Goal: Information Seeking & Learning: Learn about a topic

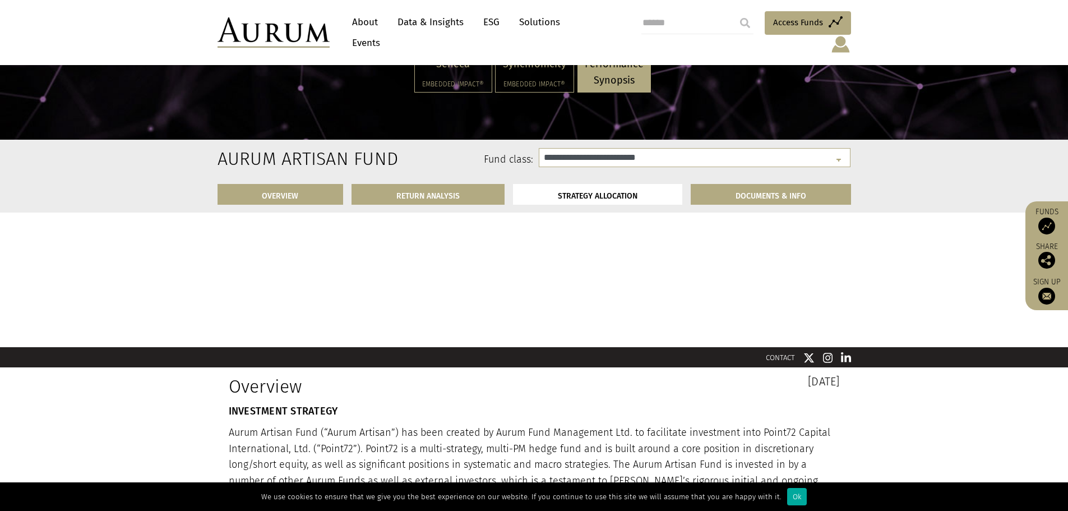
select select "**********"
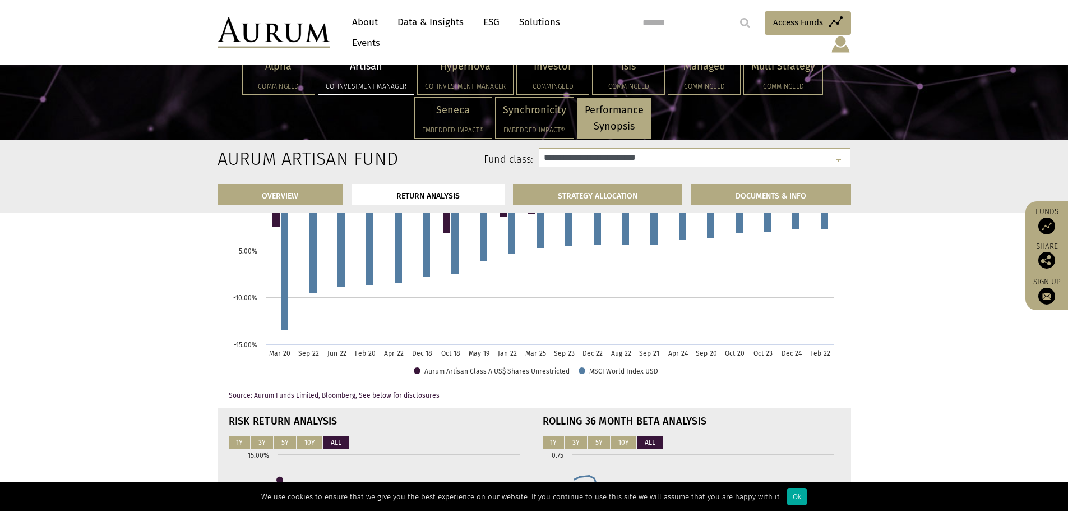
scroll to position [2431, 0]
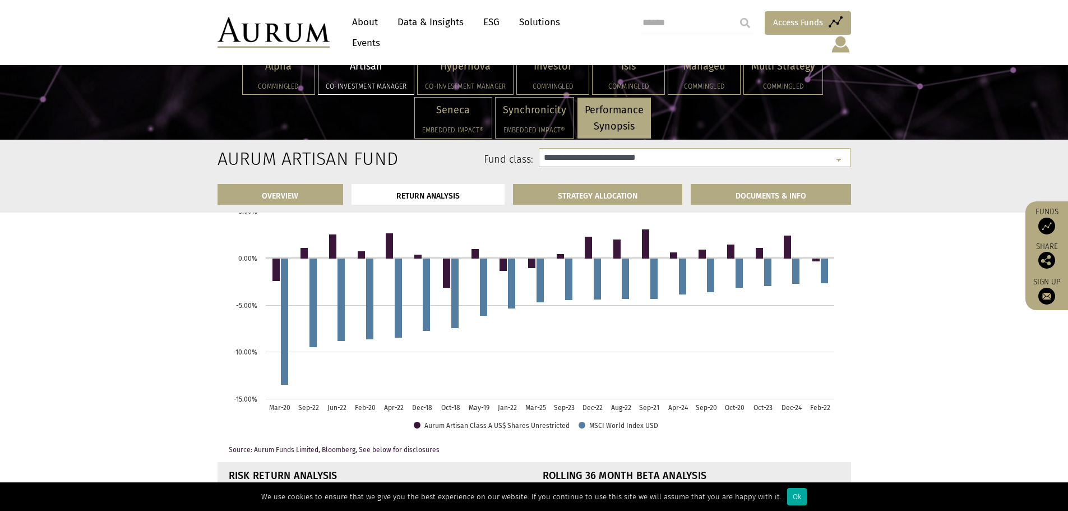
click at [784, 25] on span "Access Funds" at bounding box center [798, 22] width 50 height 13
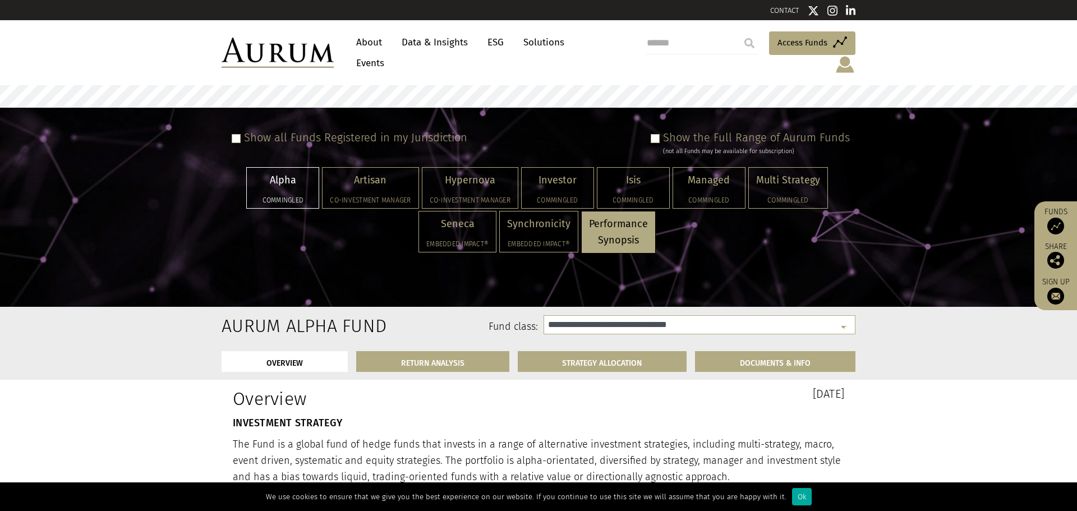
select select "**********"
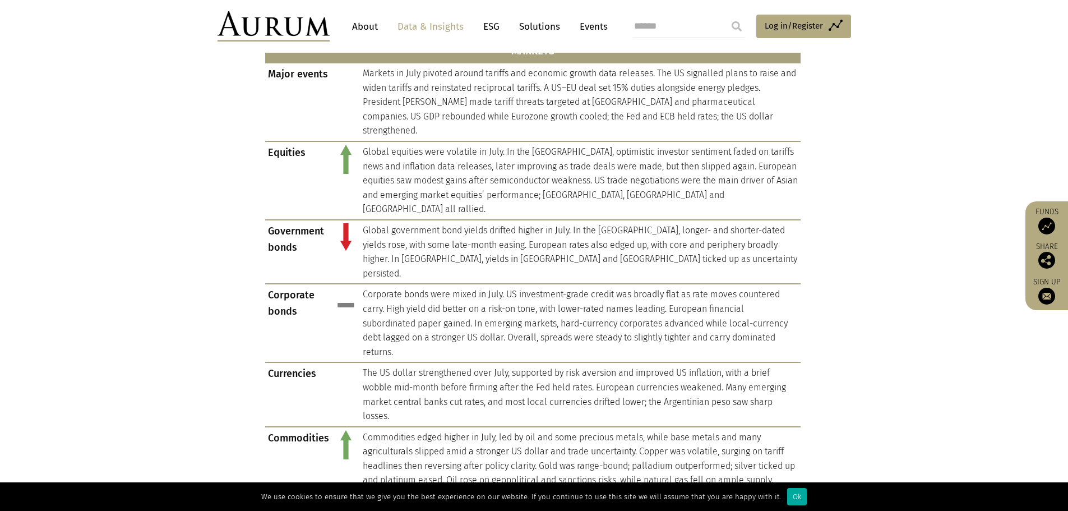
scroll to position [1066, 0]
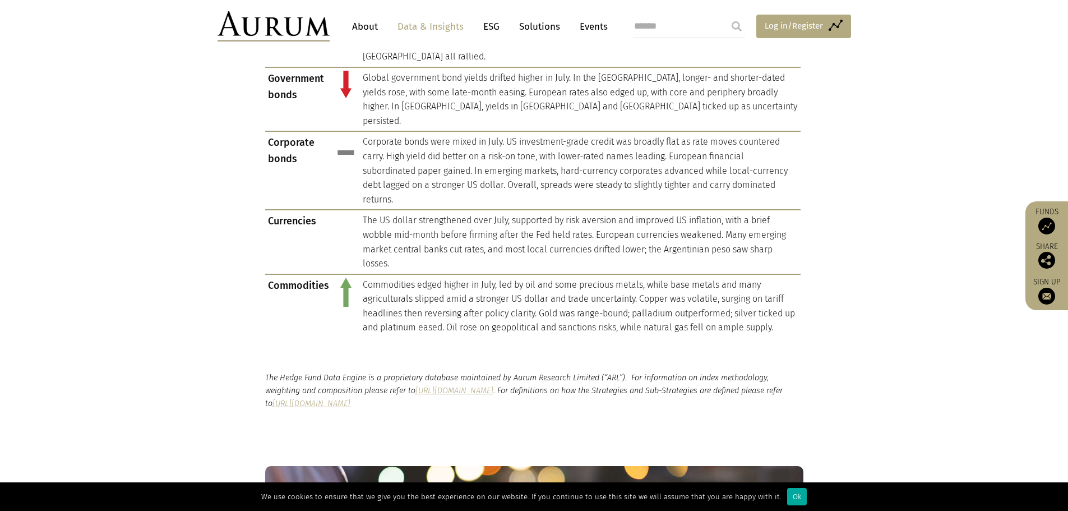
click at [787, 17] on link "Access Funds Log in/Register" at bounding box center [804, 27] width 95 height 24
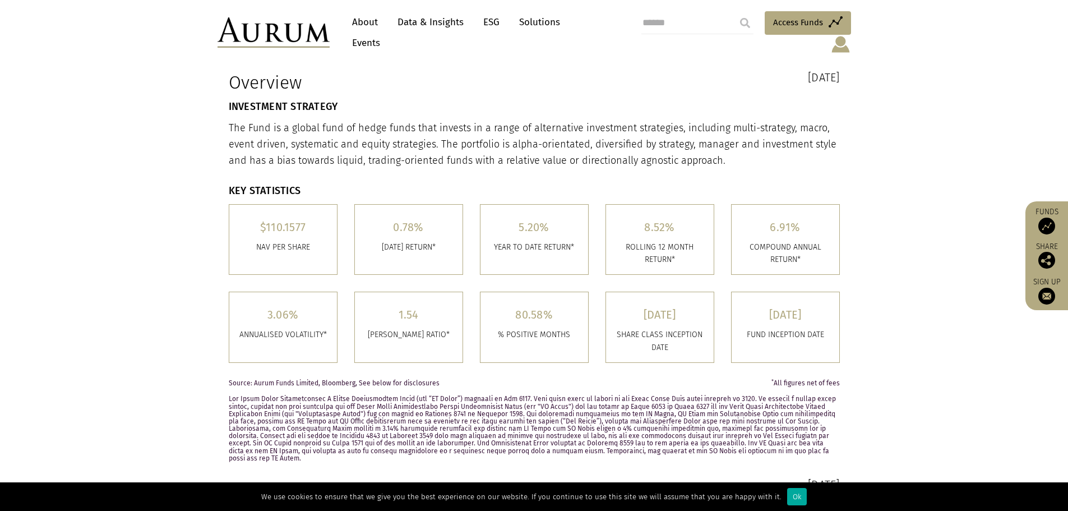
select select "**********"
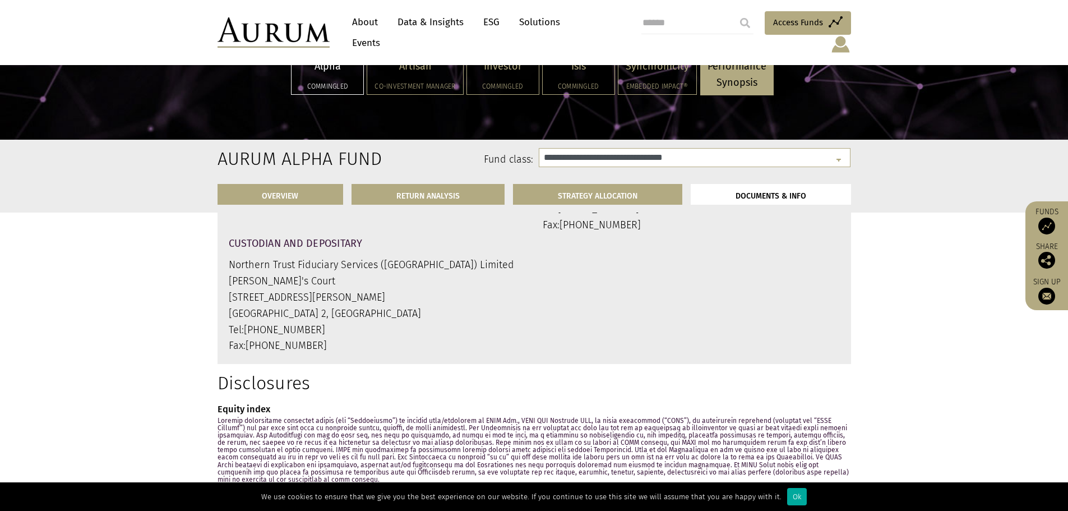
scroll to position [4431, 0]
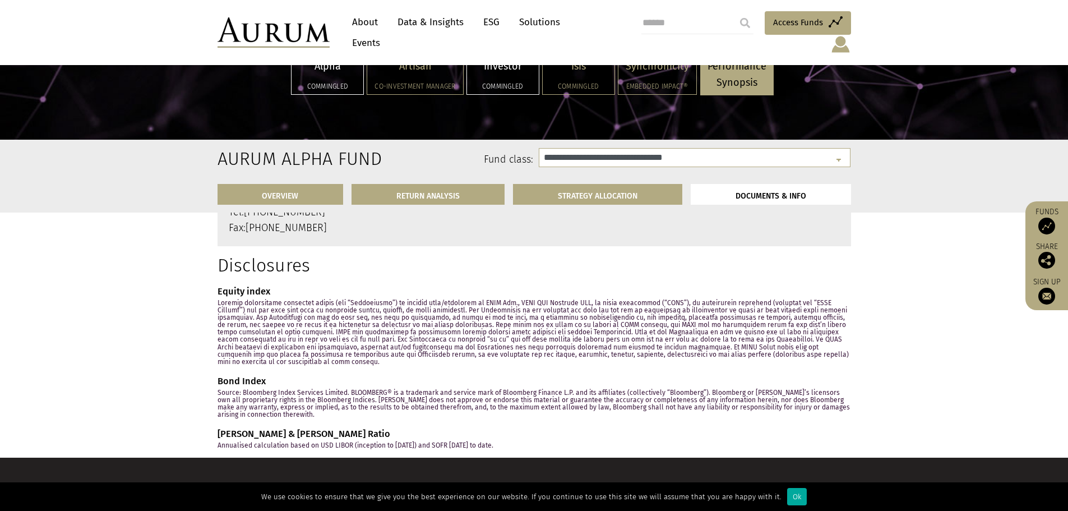
drag, startPoint x: 426, startPoint y: 24, endPoint x: 510, endPoint y: 53, distance: 89.2
click at [426, 24] on link "Data & Insights" at bounding box center [430, 22] width 77 height 21
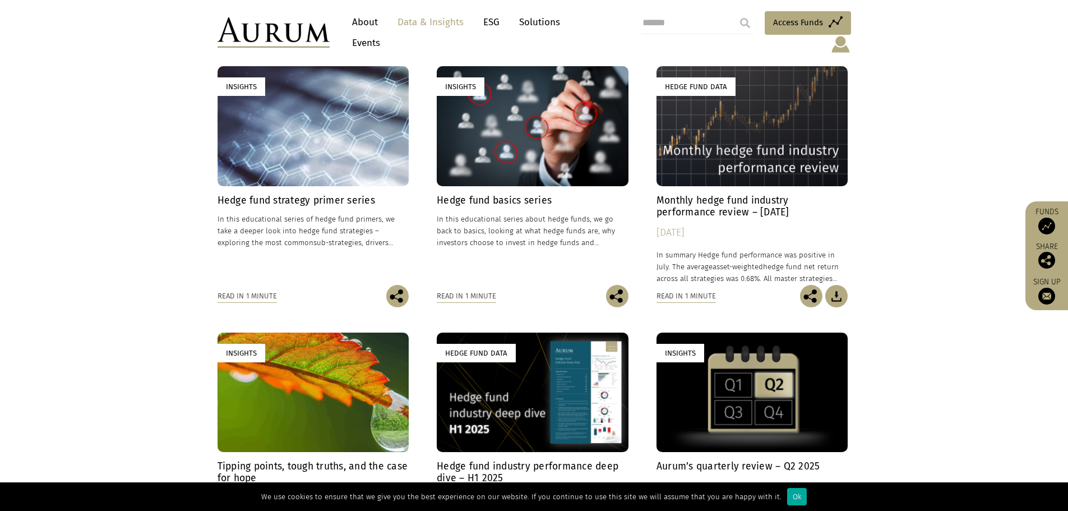
scroll to position [337, 0]
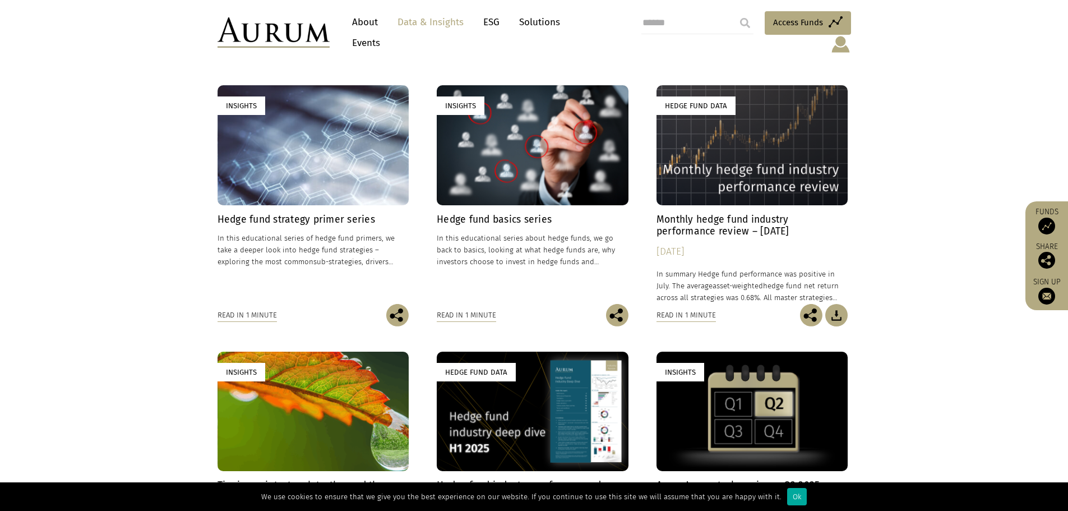
drag, startPoint x: 728, startPoint y: 211, endPoint x: 763, endPoint y: 212, distance: 35.4
click at [728, 214] on h4 "Monthly hedge fund industry performance review – [DATE]" at bounding box center [753, 226] width 192 height 24
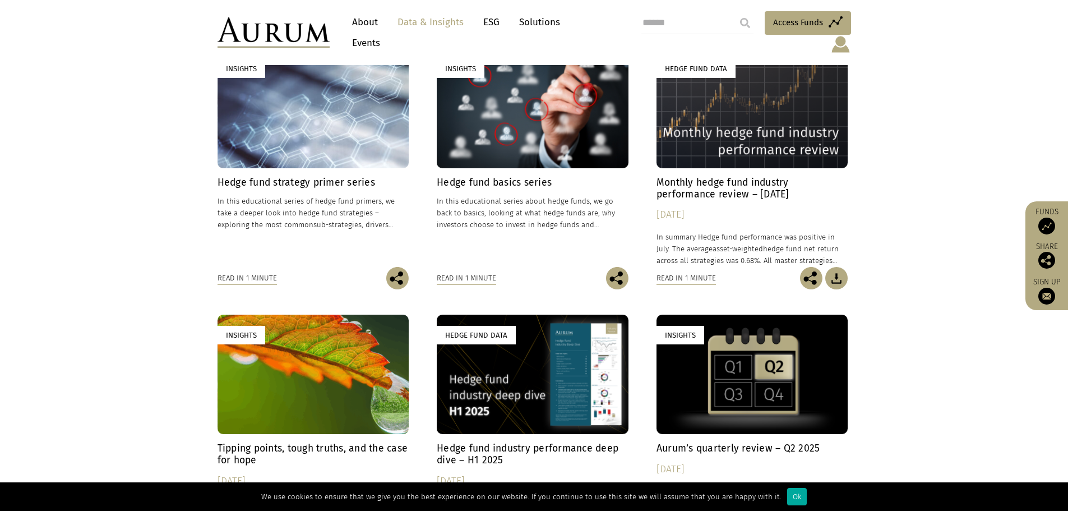
scroll to position [449, 0]
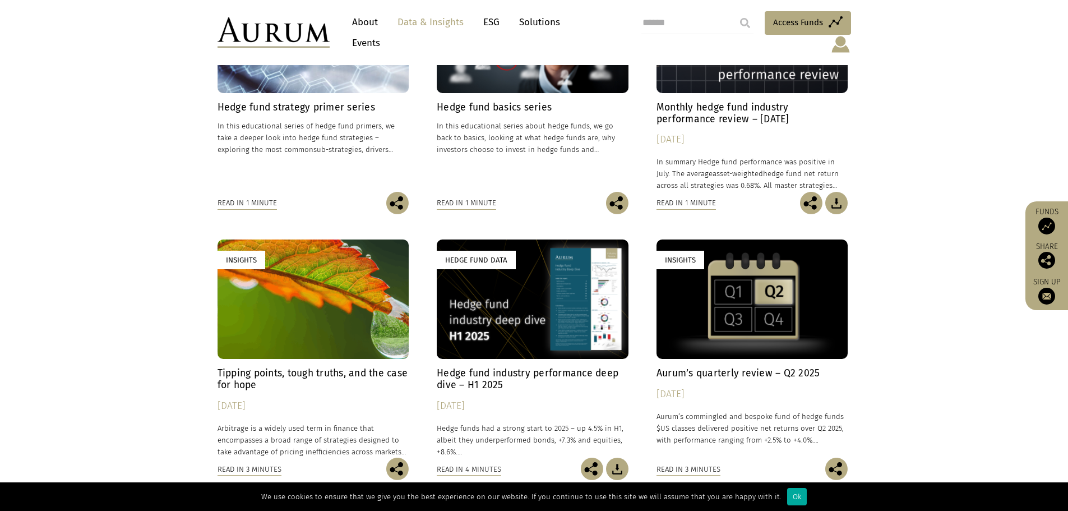
drag, startPoint x: 496, startPoint y: 358, endPoint x: 621, endPoint y: 217, distance: 188.7
click at [496, 367] on h4 "Hedge fund industry performance deep dive – H1 2025" at bounding box center [533, 379] width 192 height 24
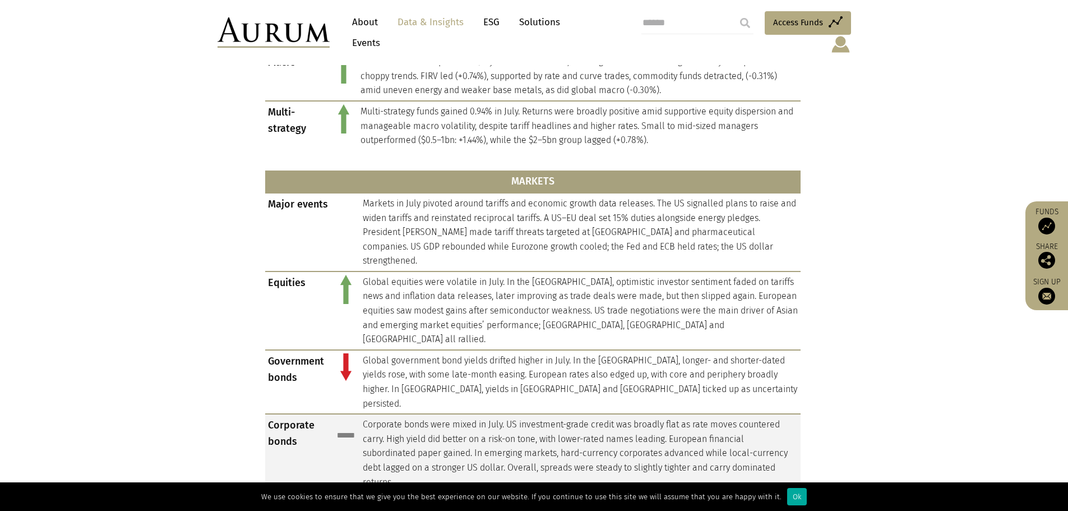
scroll to position [897, 0]
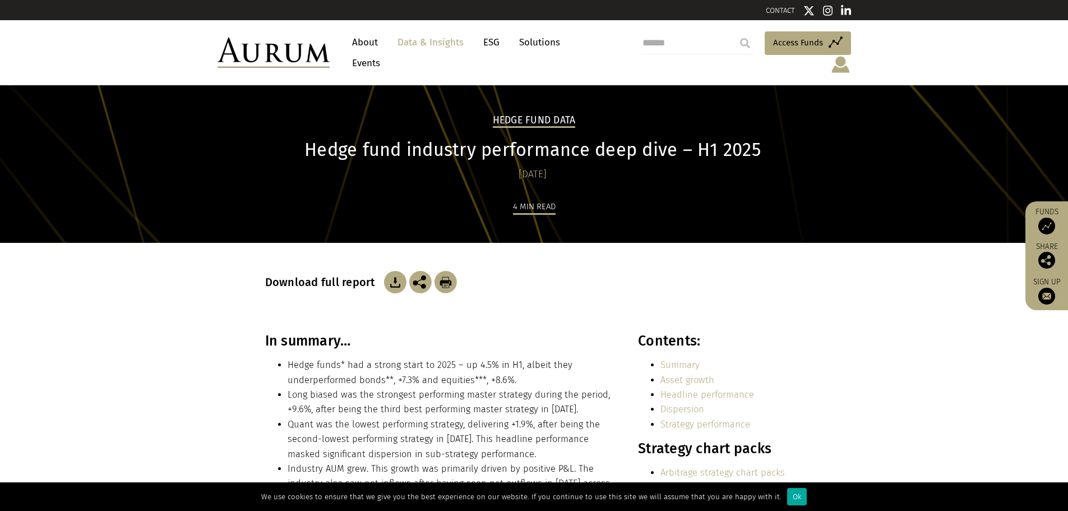
click at [449, 45] on link "Data & Insights" at bounding box center [430, 42] width 77 height 21
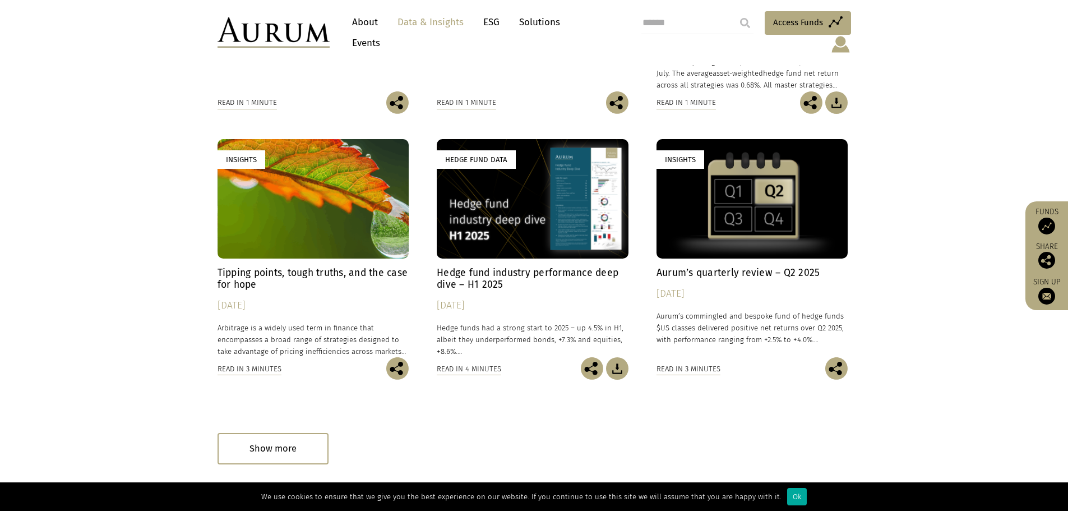
scroll to position [561, 0]
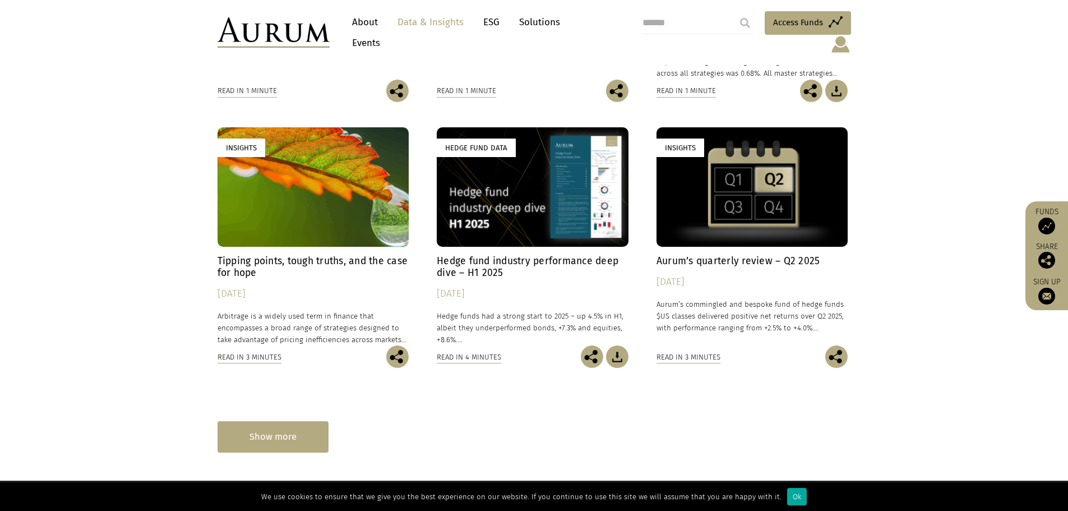
drag, startPoint x: 293, startPoint y: 421, endPoint x: 308, endPoint y: 414, distance: 17.1
click at [293, 422] on div "Show more" at bounding box center [273, 436] width 111 height 31
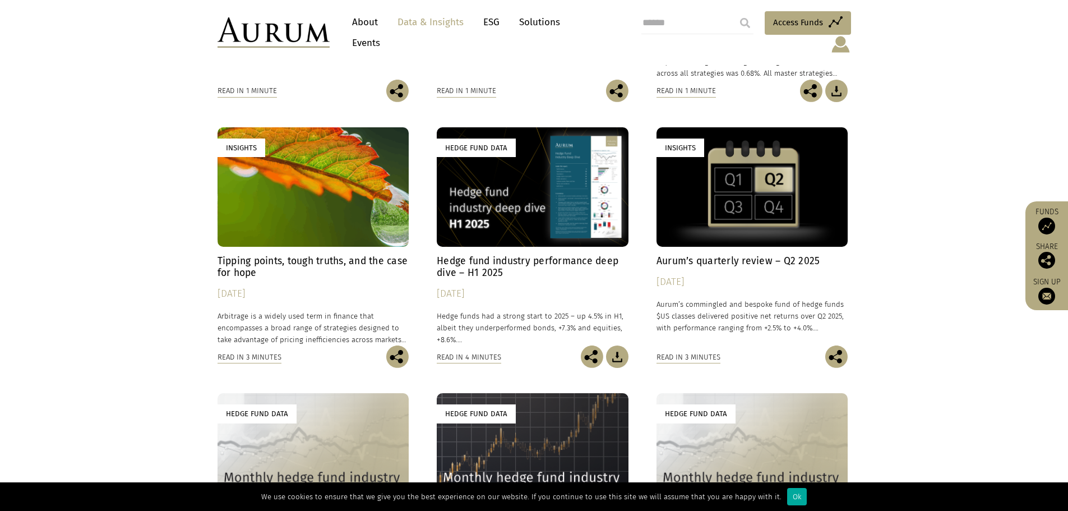
click at [558, 167] on div "Hedge Fund Data" at bounding box center [533, 186] width 192 height 119
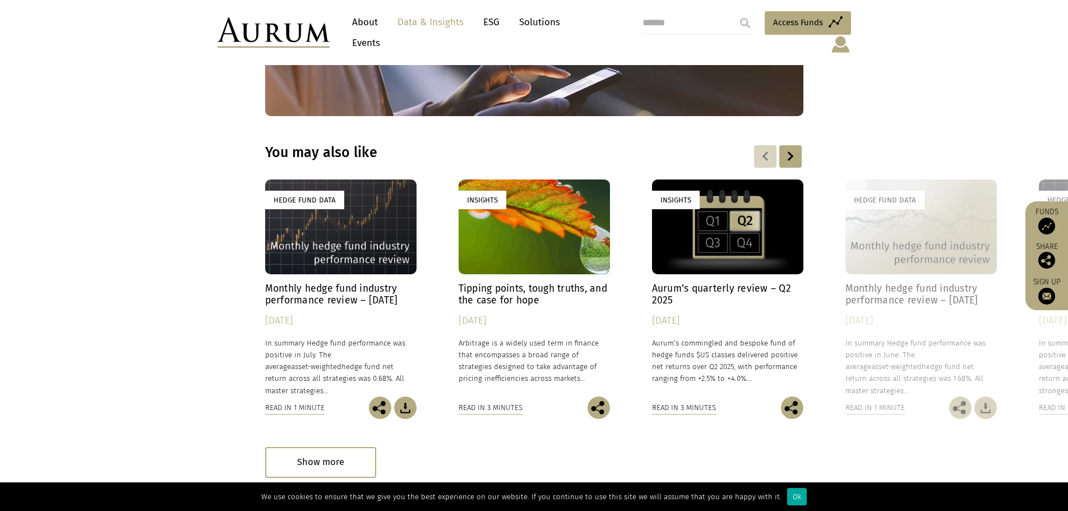
scroll to position [3216, 0]
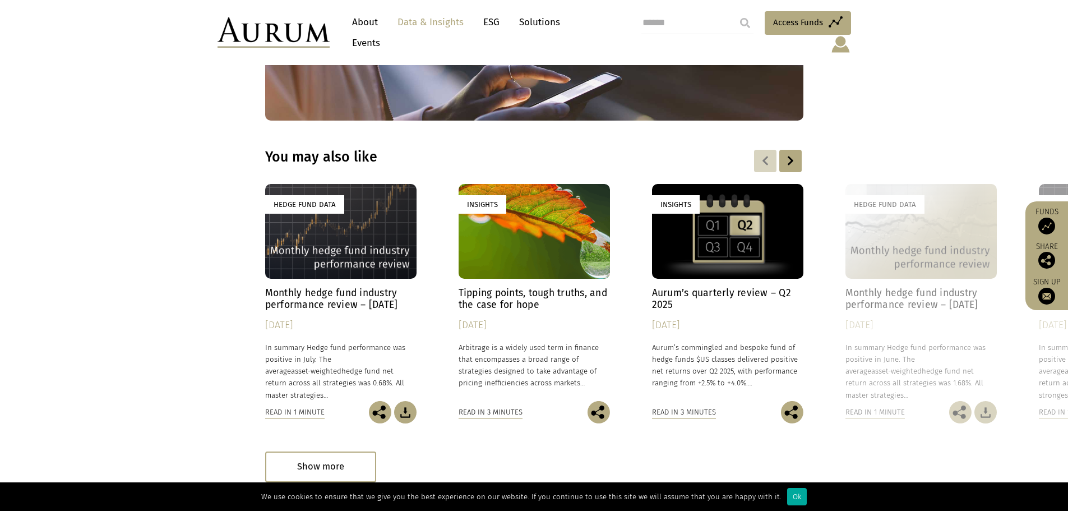
click at [727, 205] on div "Insights" at bounding box center [727, 231] width 151 height 95
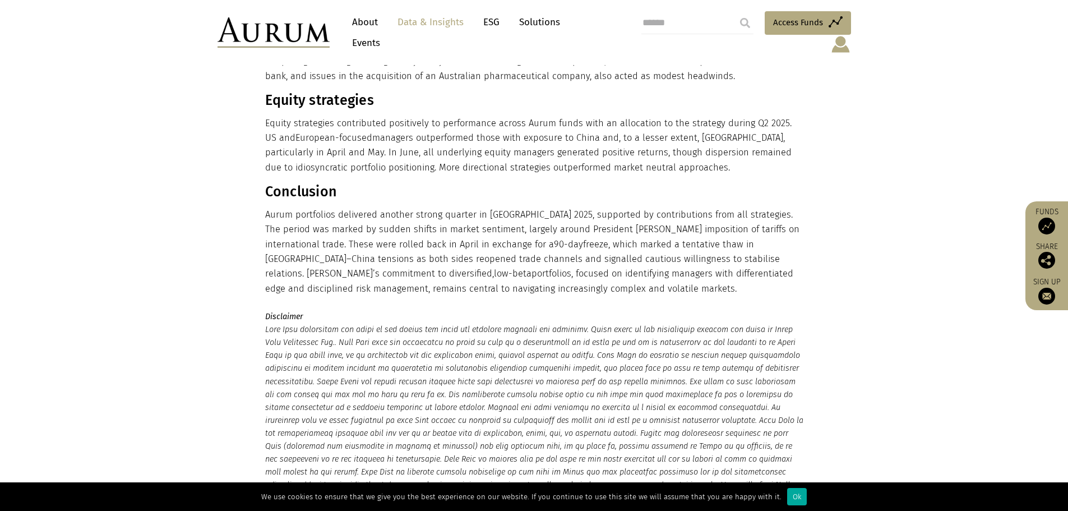
scroll to position [897, 0]
